Goal: Task Accomplishment & Management: Manage account settings

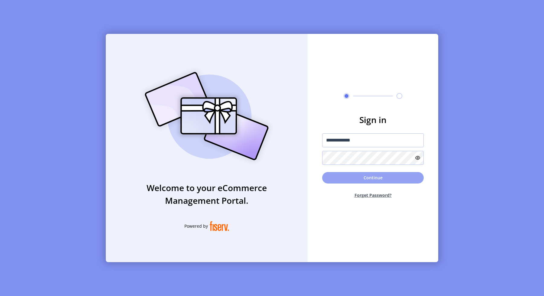
click at [360, 174] on button "Continue" at bounding box center [373, 177] width 102 height 11
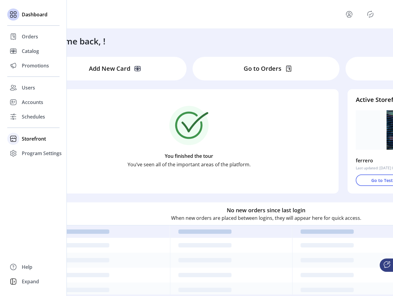
click at [35, 140] on span "Storefront" at bounding box center [34, 138] width 24 height 7
click at [42, 153] on span "Configuration" at bounding box center [38, 150] width 32 height 7
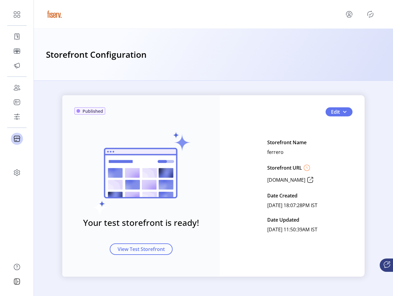
click at [315, 181] on icon at bounding box center [311, 180] width 10 height 10
click at [157, 247] on span "View Test Storefront" at bounding box center [141, 249] width 47 height 7
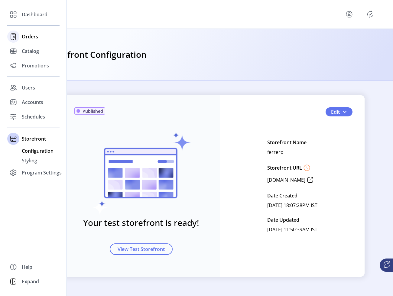
click at [22, 32] on div "Orders" at bounding box center [33, 36] width 52 height 15
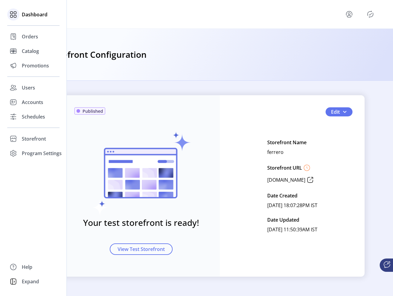
click at [29, 13] on span "Dashboard" at bounding box center [35, 14] width 26 height 7
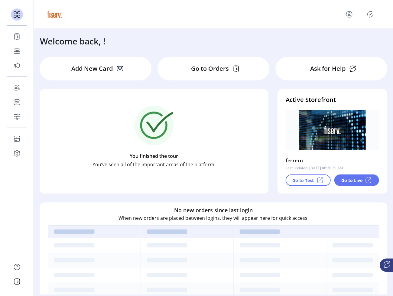
click at [354, 181] on p "Go to Live" at bounding box center [352, 180] width 21 height 6
click at [353, 15] on icon "menu" at bounding box center [350, 14] width 10 height 10
click at [342, 43] on link "Sign Out" at bounding box center [327, 38] width 53 height 10
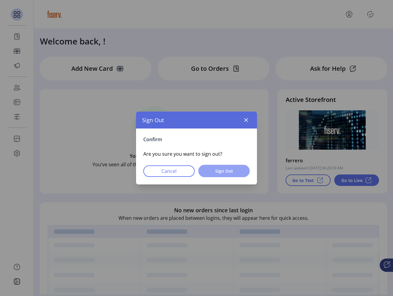
click at [240, 174] on span "Sign Out" at bounding box center [224, 171] width 36 height 6
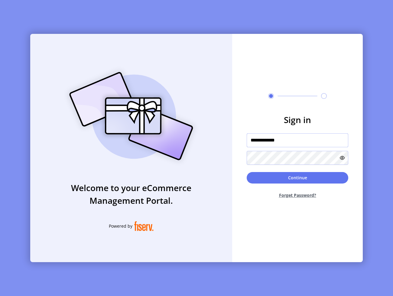
click at [282, 145] on input "**********" at bounding box center [298, 140] width 102 height 14
drag, startPoint x: 267, startPoint y: 141, endPoint x: 221, endPoint y: 138, distance: 46.3
click at [247, 138] on input "**********" at bounding box center [298, 140] width 102 height 14
type input "**********"
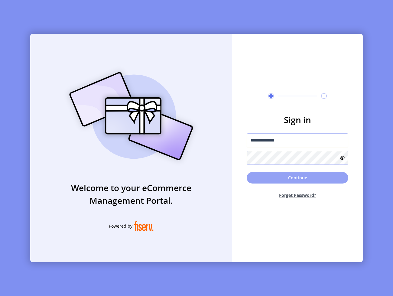
click at [271, 182] on button "Continue" at bounding box center [298, 177] width 102 height 11
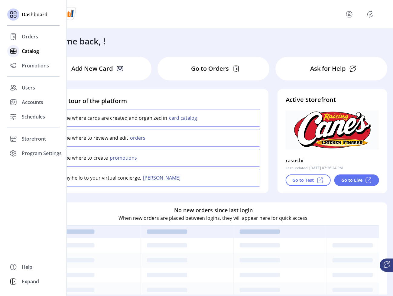
click at [31, 56] on div "Catalog" at bounding box center [33, 51] width 52 height 15
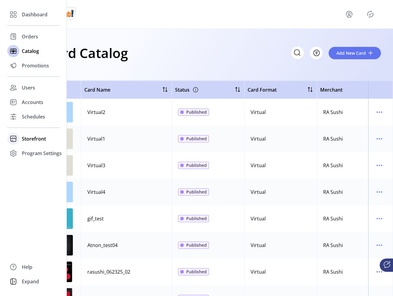
click at [20, 137] on div "Storefront" at bounding box center [33, 139] width 52 height 15
click at [31, 153] on span "Configuration" at bounding box center [38, 150] width 32 height 7
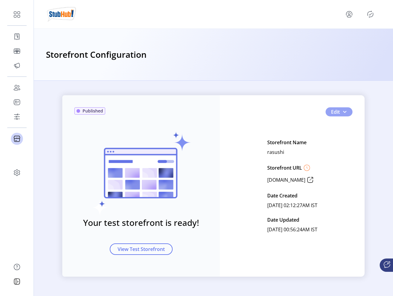
click at [349, 113] on button "Edit" at bounding box center [339, 111] width 27 height 9
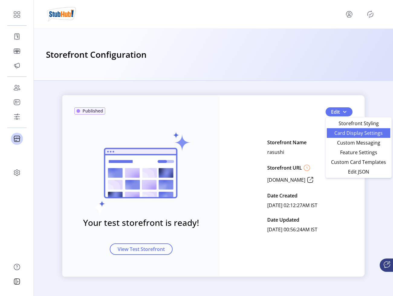
click at [341, 136] on span "Card Display Settings" at bounding box center [359, 133] width 56 height 5
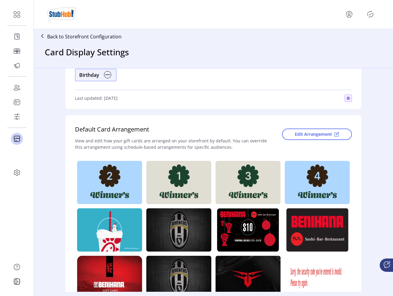
scroll to position [108, 0]
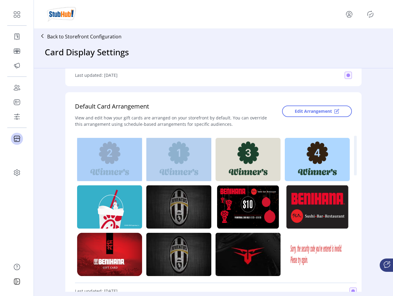
drag, startPoint x: 177, startPoint y: 164, endPoint x: 128, endPoint y: 164, distance: 48.4
click at [282, 111] on button "Edit Arrangement" at bounding box center [317, 111] width 70 height 11
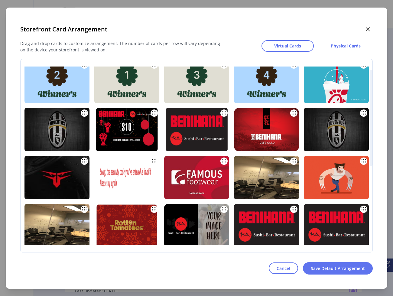
scroll to position [0, 0]
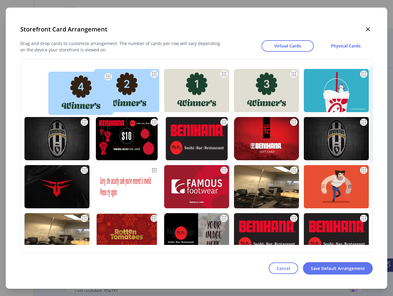
drag, startPoint x: 265, startPoint y: 96, endPoint x: 79, endPoint y: 98, distance: 186.0
click at [79, 98] on img at bounding box center [80, 93] width 65 height 43
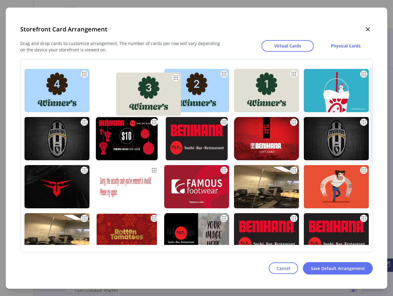
drag, startPoint x: 255, startPoint y: 89, endPoint x: 125, endPoint y: 90, distance: 130.4
click at [125, 90] on img at bounding box center [148, 94] width 65 height 43
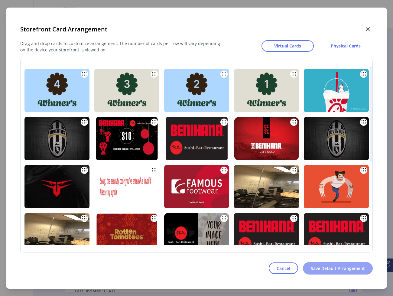
click at [331, 268] on span "Save Default Arrangement" at bounding box center [338, 268] width 54 height 6
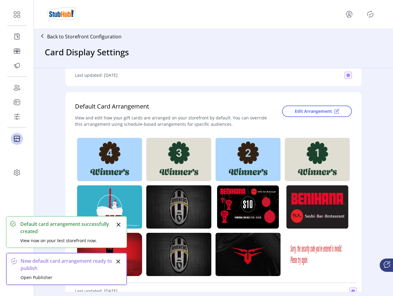
click at [312, 117] on div "Edit Arrangement" at bounding box center [312, 116] width 79 height 29
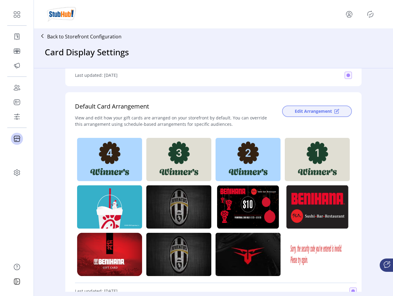
click at [312, 113] on span "Edit Arrangement" at bounding box center [313, 111] width 37 height 6
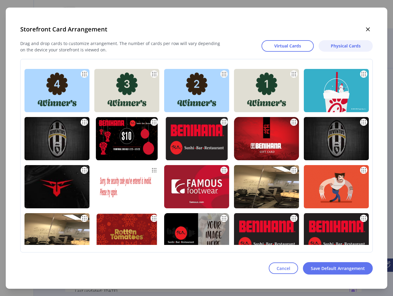
click at [336, 47] on span "Physical Cards" at bounding box center [346, 46] width 30 height 6
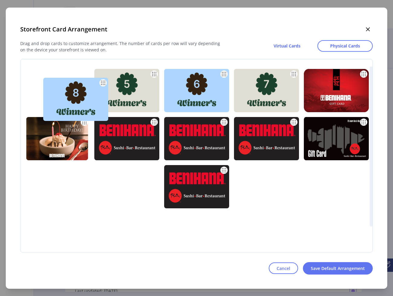
drag, startPoint x: 247, startPoint y: 90, endPoint x: 54, endPoint y: 96, distance: 193.1
click at [54, 96] on img at bounding box center [75, 99] width 65 height 43
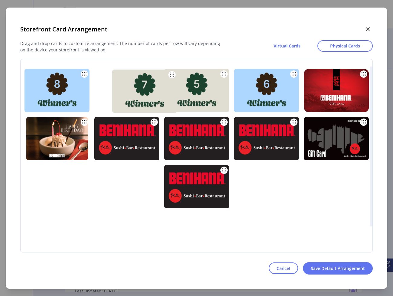
drag, startPoint x: 258, startPoint y: 87, endPoint x: 132, endPoint y: 87, distance: 125.8
click at [132, 87] on img at bounding box center [144, 91] width 65 height 43
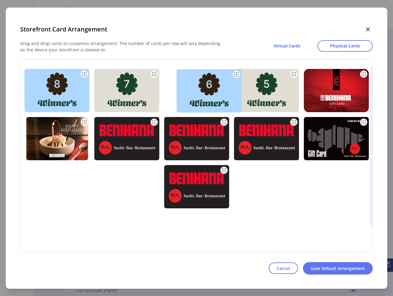
drag, startPoint x: 258, startPoint y: 79, endPoint x: 192, endPoint y: 79, distance: 65.9
click at [192, 79] on img at bounding box center [209, 90] width 65 height 43
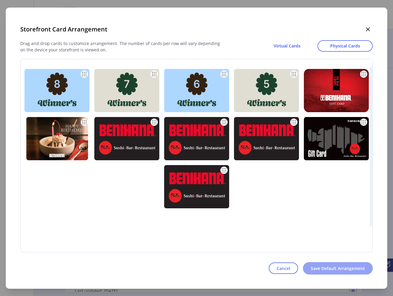
click at [329, 264] on button "Save Default Arrangement" at bounding box center [338, 268] width 70 height 12
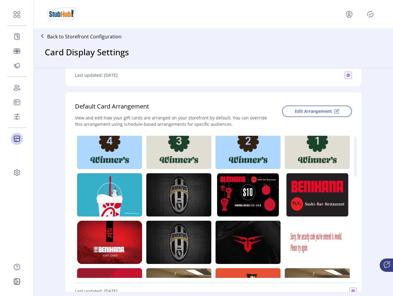
scroll to position [4, 0]
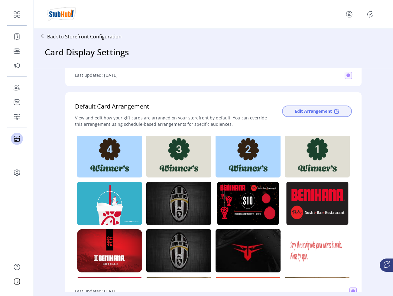
click at [328, 113] on span "Edit Arrangement" at bounding box center [313, 111] width 37 height 6
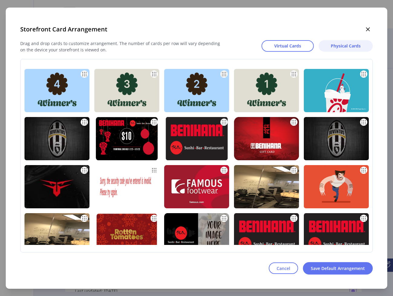
click at [341, 43] on span "Physical Cards" at bounding box center [346, 46] width 30 height 6
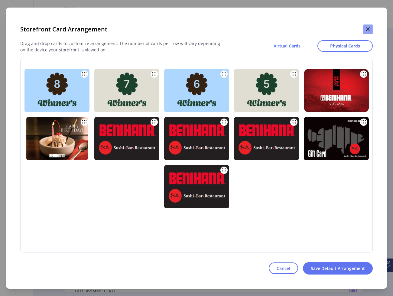
click at [370, 27] on button "button" at bounding box center [368, 30] width 10 height 10
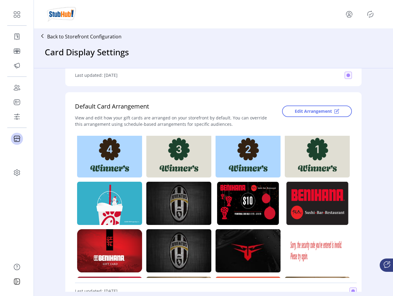
click at [367, 15] on icon "Publisher Panel" at bounding box center [371, 14] width 10 height 10
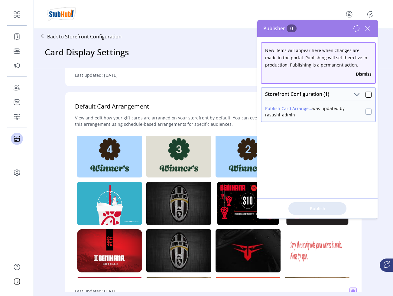
click at [371, 111] on div at bounding box center [369, 112] width 6 height 6
click at [326, 214] on button "Publish 1 Items" at bounding box center [318, 208] width 58 height 12
click at [370, 113] on div at bounding box center [369, 112] width 6 height 6
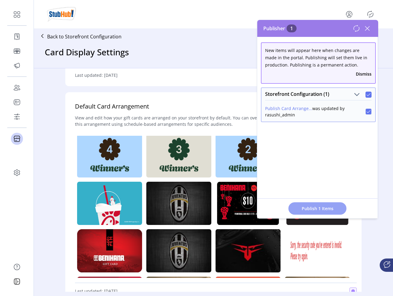
click at [329, 203] on button "Publish 1 Items" at bounding box center [318, 208] width 58 height 12
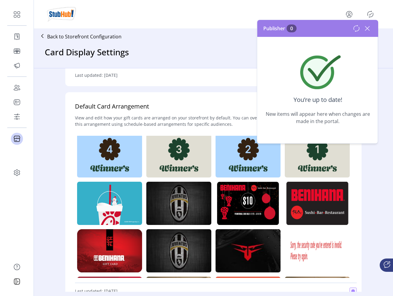
click at [369, 32] on icon at bounding box center [368, 29] width 10 height 10
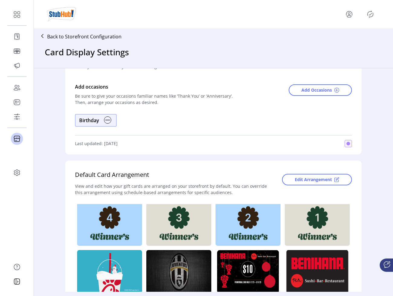
scroll to position [0, 0]
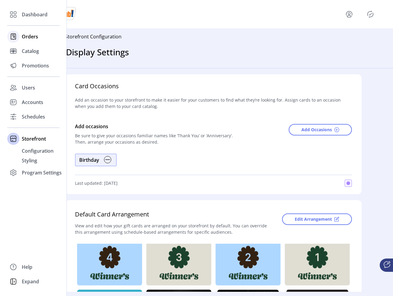
click at [27, 38] on span "Orders" at bounding box center [30, 36] width 16 height 7
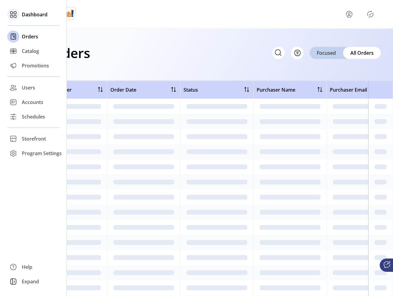
click at [39, 18] on div "Dashboard" at bounding box center [33, 14] width 52 height 15
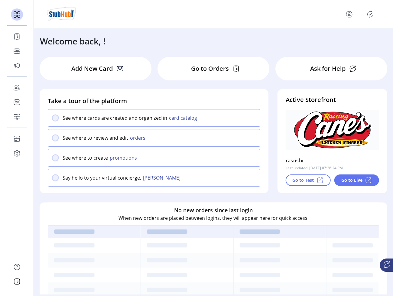
click at [310, 181] on p "Go to Test" at bounding box center [303, 180] width 21 height 6
click at [360, 180] on p "Go to Live" at bounding box center [352, 180] width 21 height 6
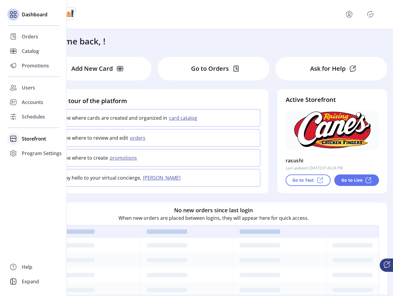
click at [12, 143] on icon at bounding box center [13, 139] width 10 height 10
click at [48, 152] on span "Configuration" at bounding box center [38, 150] width 32 height 7
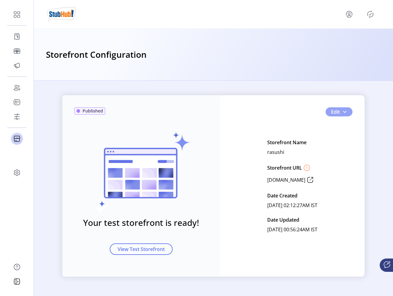
click at [348, 114] on button "Edit" at bounding box center [339, 111] width 27 height 9
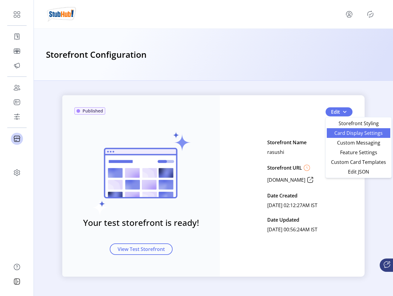
click at [340, 132] on span "Card Display Settings" at bounding box center [359, 133] width 56 height 5
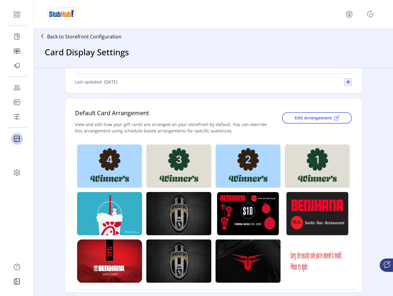
scroll to position [108, 0]
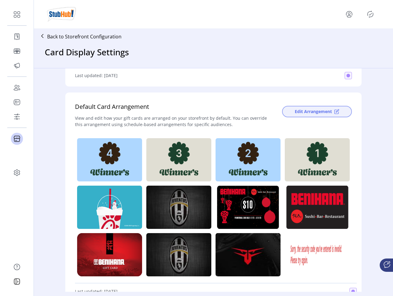
click at [312, 111] on span "Edit Arrangement" at bounding box center [313, 111] width 37 height 6
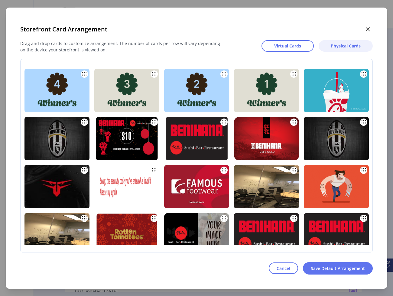
click at [338, 47] on span "Physical Cards" at bounding box center [346, 46] width 30 height 6
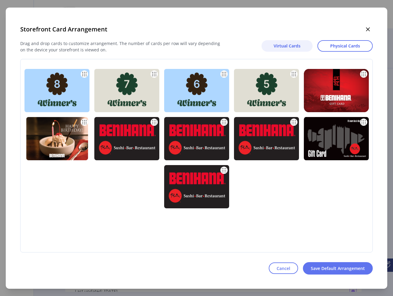
click at [276, 45] on span "Virtual Cards" at bounding box center [287, 46] width 27 height 6
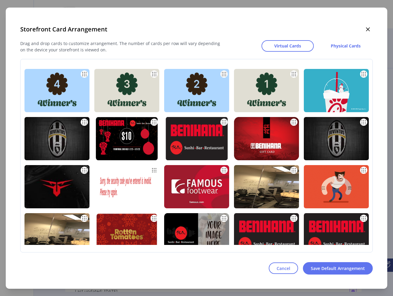
click at [368, 31] on icon "button" at bounding box center [368, 29] width 5 height 5
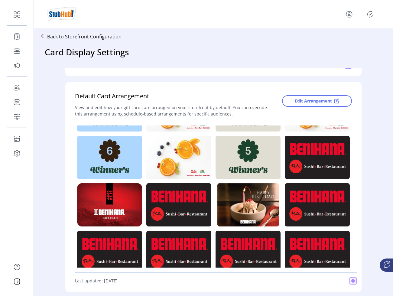
scroll to position [287, 0]
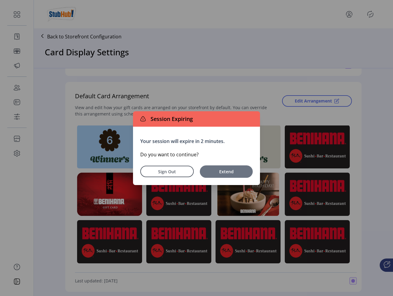
click at [225, 175] on button "Extend" at bounding box center [226, 171] width 53 height 12
